Goal: Task Accomplishment & Management: Use online tool/utility

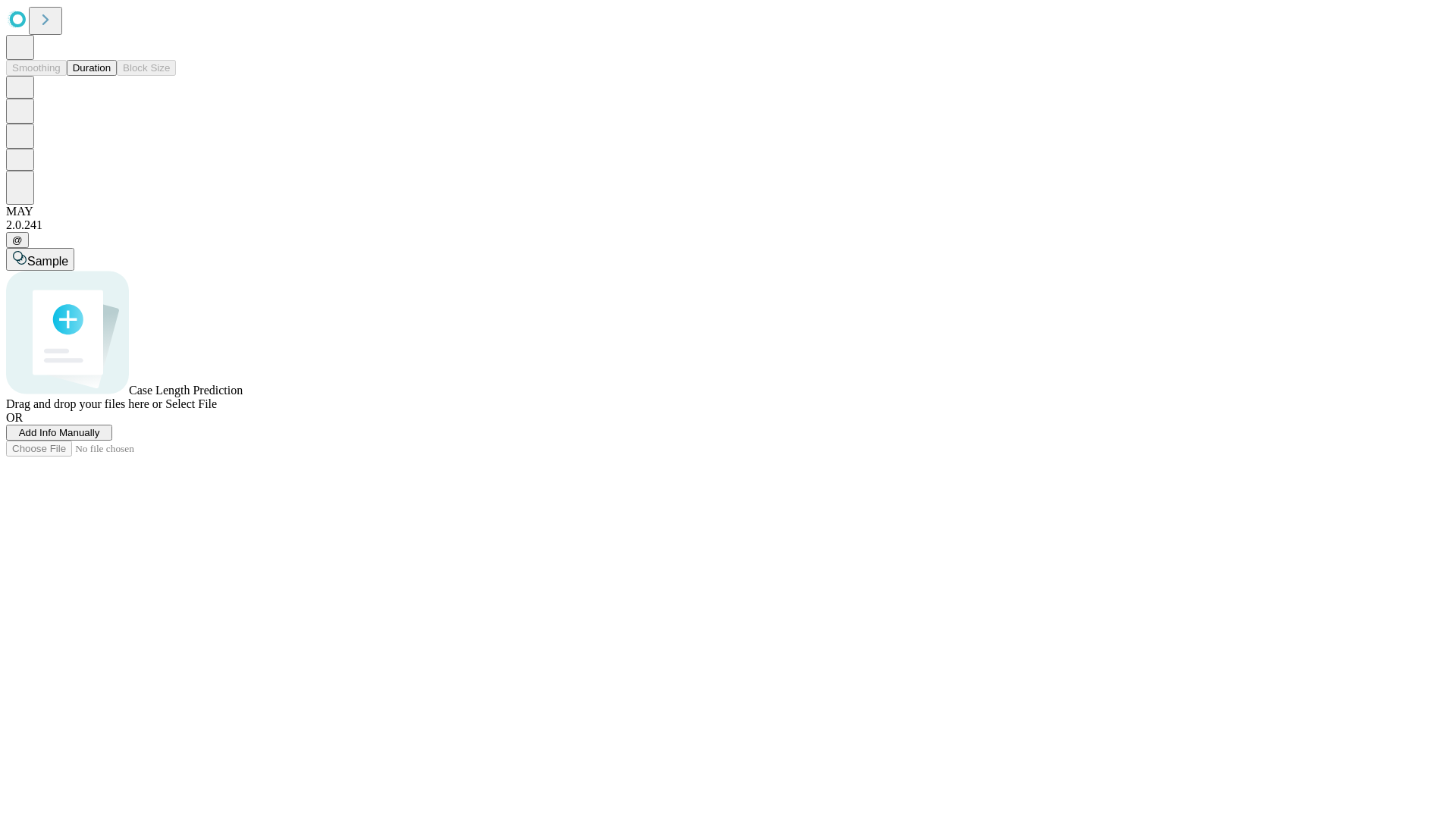
click at [110, 76] on button "Duration" at bounding box center [91, 67] width 50 height 15
click at [100, 438] on span "Add Info Manually" at bounding box center [59, 432] width 81 height 11
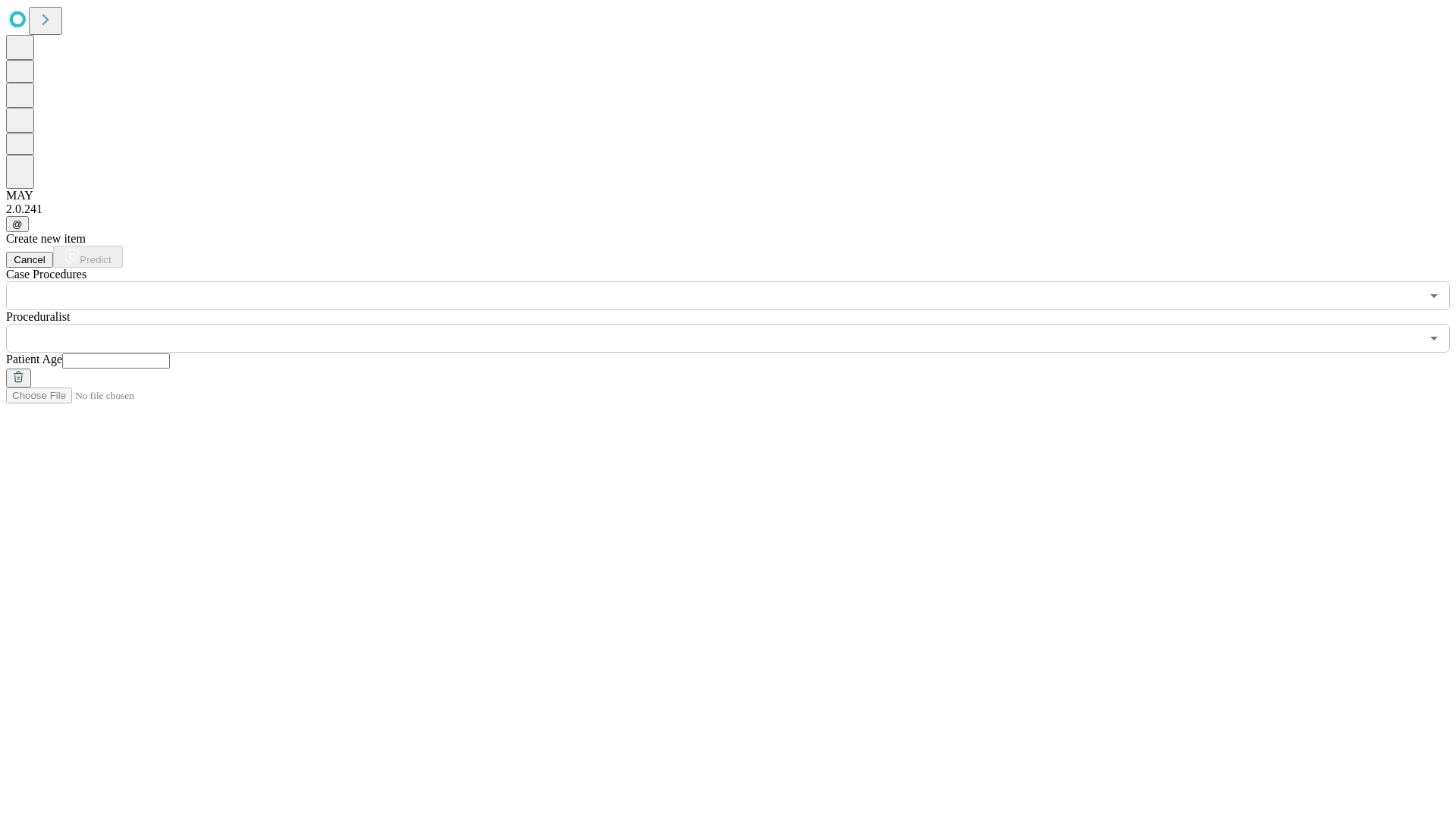
click at [169, 353] on input "text" at bounding box center [116, 361] width 108 height 15
type input "**"
click at [739, 323] on input "text" at bounding box center [713, 338] width 1414 height 29
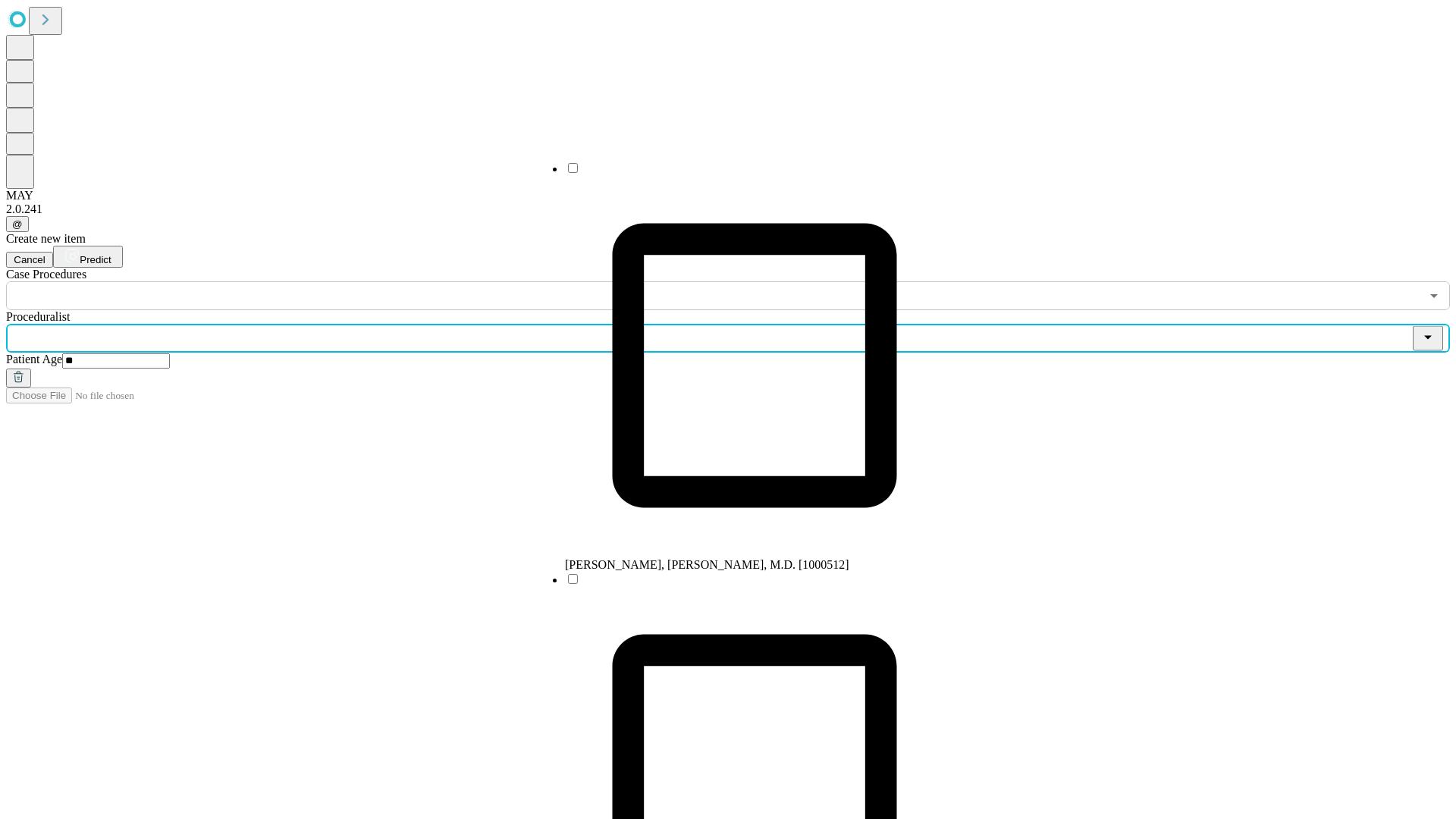
click at [739, 174] on li "[PERSON_NAME], [PERSON_NAME], M.D. [1000512]" at bounding box center [754, 365] width 379 height 411
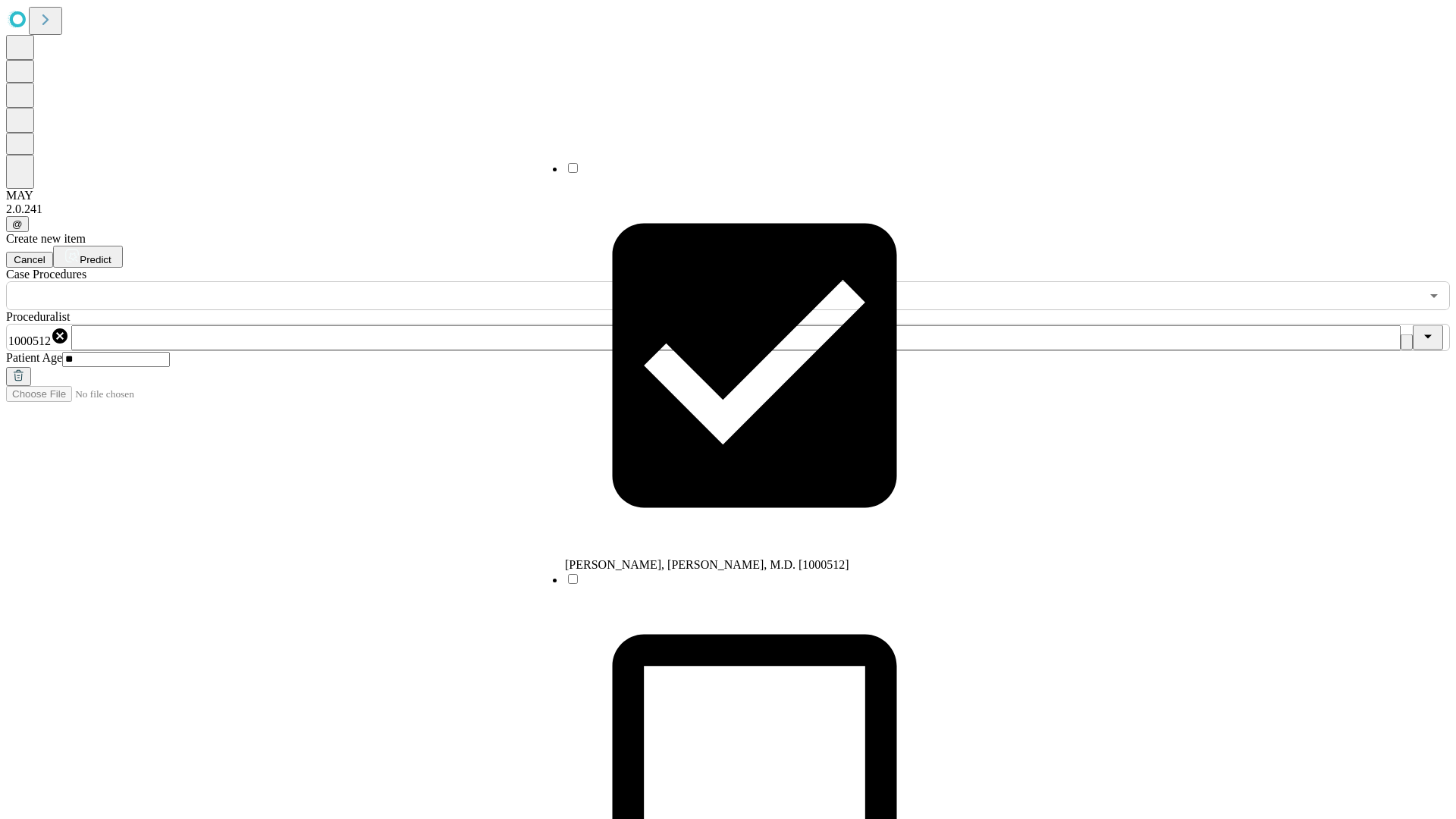
click at [318, 282] on input "text" at bounding box center [713, 296] width 1414 height 29
